Goal: Task Accomplishment & Management: Manage account settings

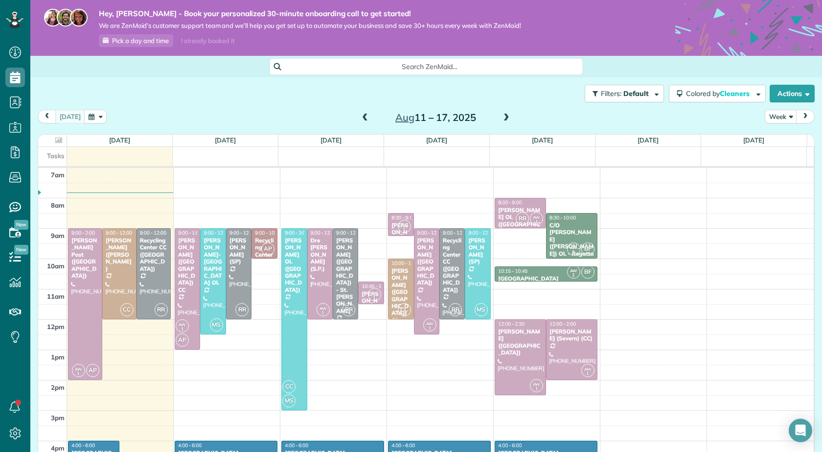
scroll to position [69, 0]
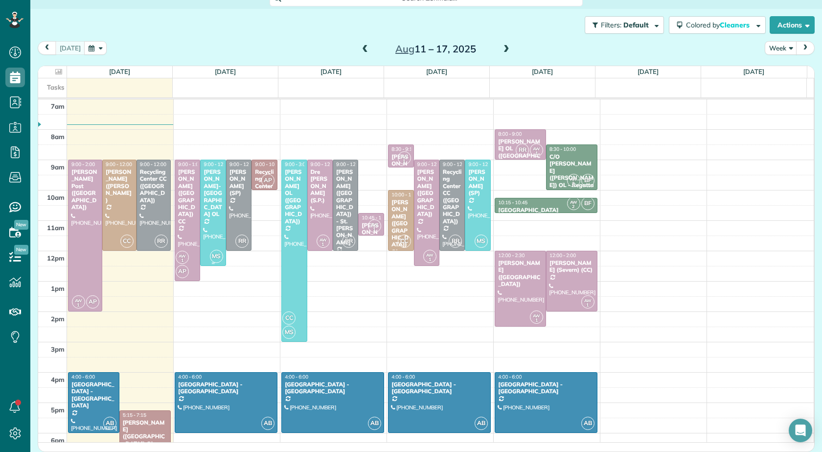
click at [211, 209] on div "[PERSON_NAME]-[GEOGRAPHIC_DATA] OL" at bounding box center [213, 192] width 20 height 49
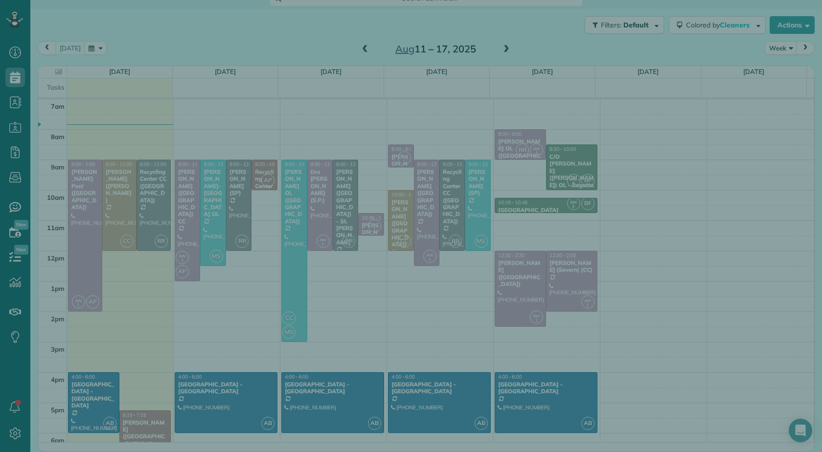
click at [211, 209] on div at bounding box center [411, 226] width 822 height 452
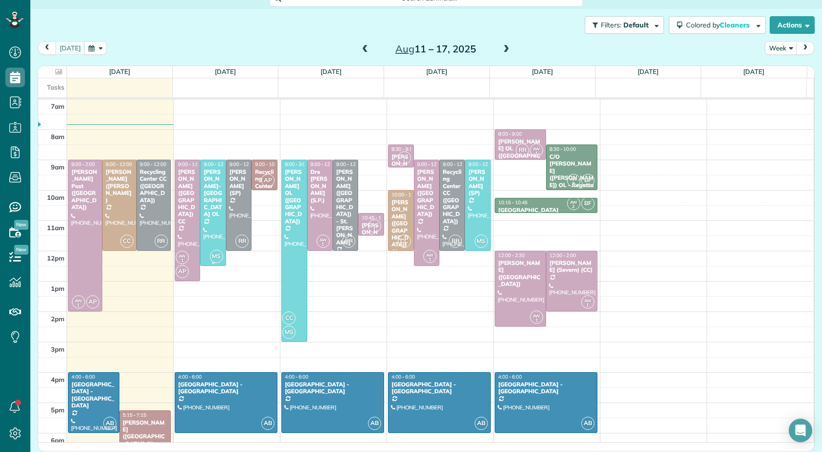
click at [211, 209] on div "[PERSON_NAME]-[GEOGRAPHIC_DATA] OL" at bounding box center [213, 192] width 20 height 49
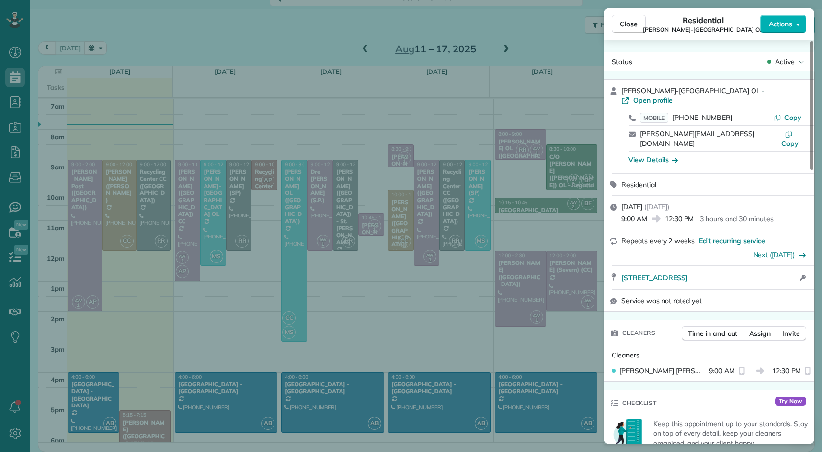
click at [211, 209] on div "Close Residential [PERSON_NAME]-[GEOGRAPHIC_DATA] OL Actions Status Active [PER…" at bounding box center [411, 226] width 822 height 452
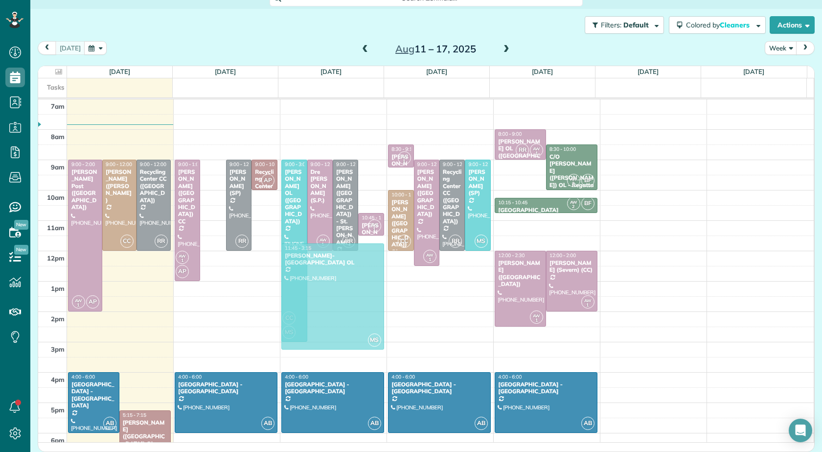
drag, startPoint x: 211, startPoint y: 209, endPoint x: 333, endPoint y: 289, distance: 145.6
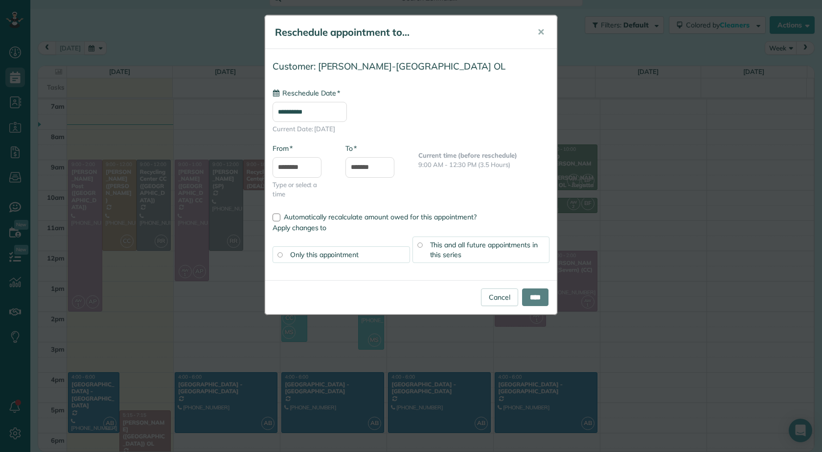
type input "**********"
click at [537, 298] on input "****" at bounding box center [535, 297] width 26 height 18
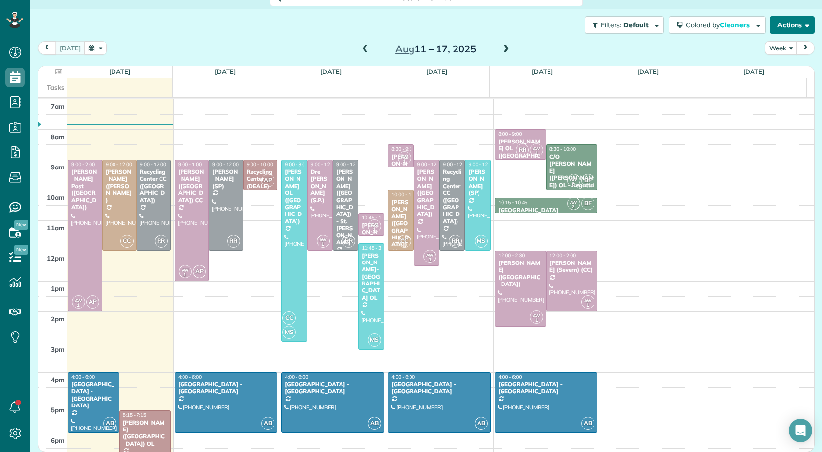
click at [781, 28] on button "Actions" at bounding box center [792, 25] width 45 height 18
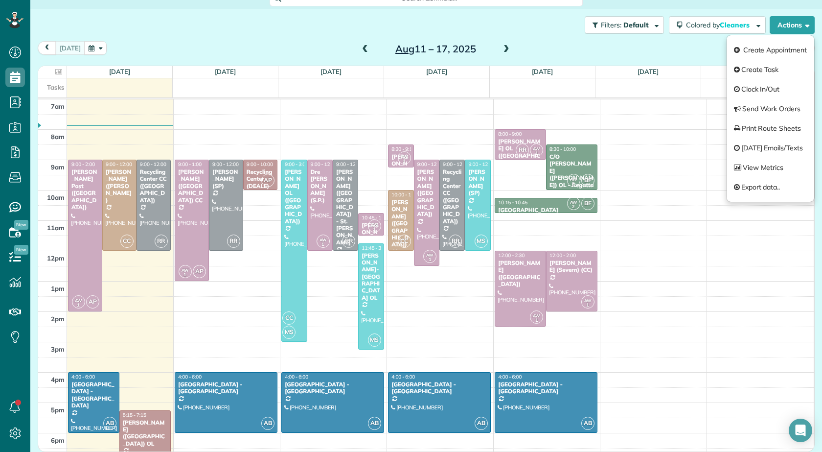
click at [395, 51] on span "Aug" at bounding box center [404, 49] width 19 height 12
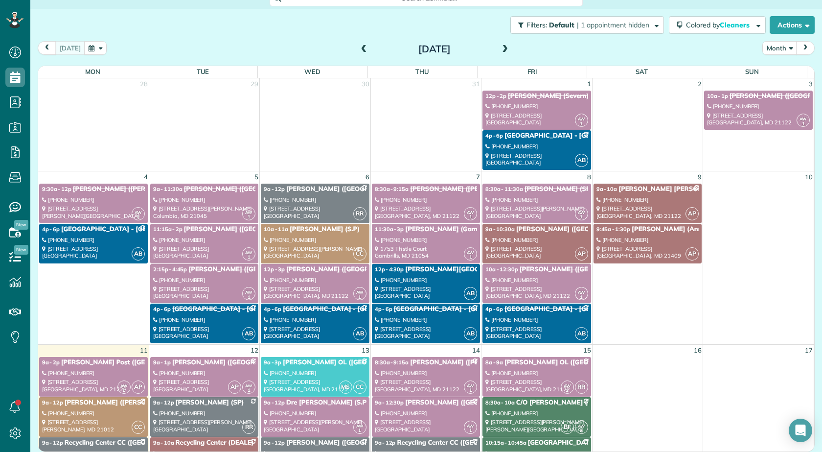
click at [500, 49] on span at bounding box center [505, 49] width 11 height 9
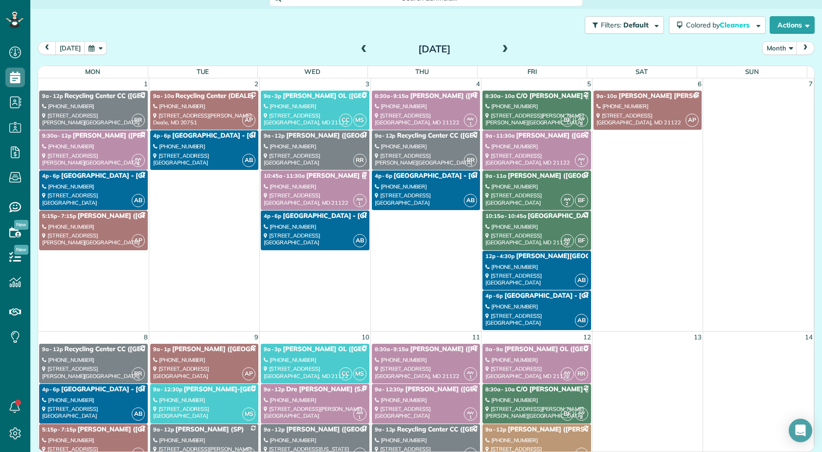
click at [359, 51] on span at bounding box center [364, 49] width 11 height 9
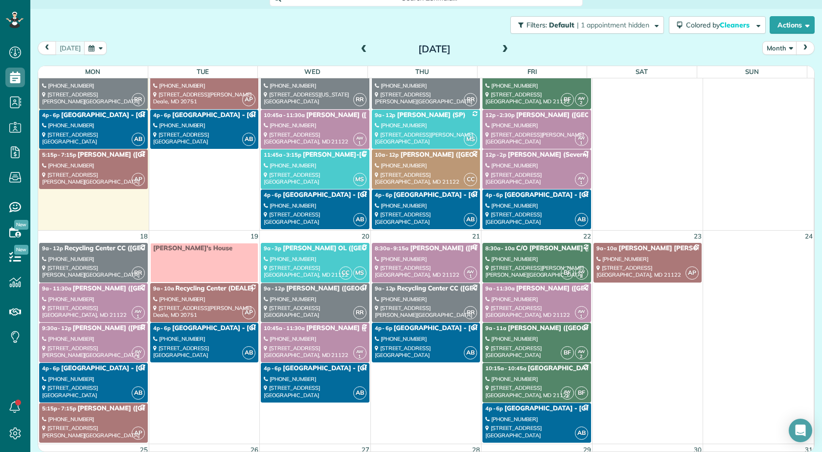
scroll to position [392, 0]
